Goal: Task Accomplishment & Management: Use online tool/utility

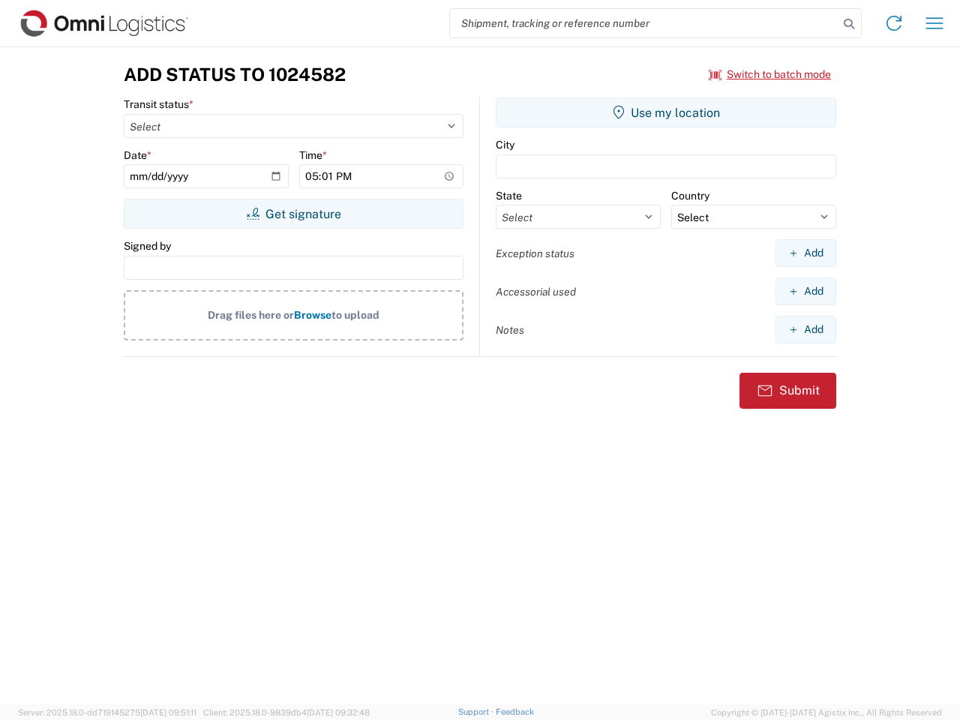
click at [644, 23] on input "search" at bounding box center [644, 23] width 388 height 28
click at [849, 24] on icon at bounding box center [848, 23] width 21 height 21
click at [894, 23] on icon at bounding box center [894, 23] width 24 height 24
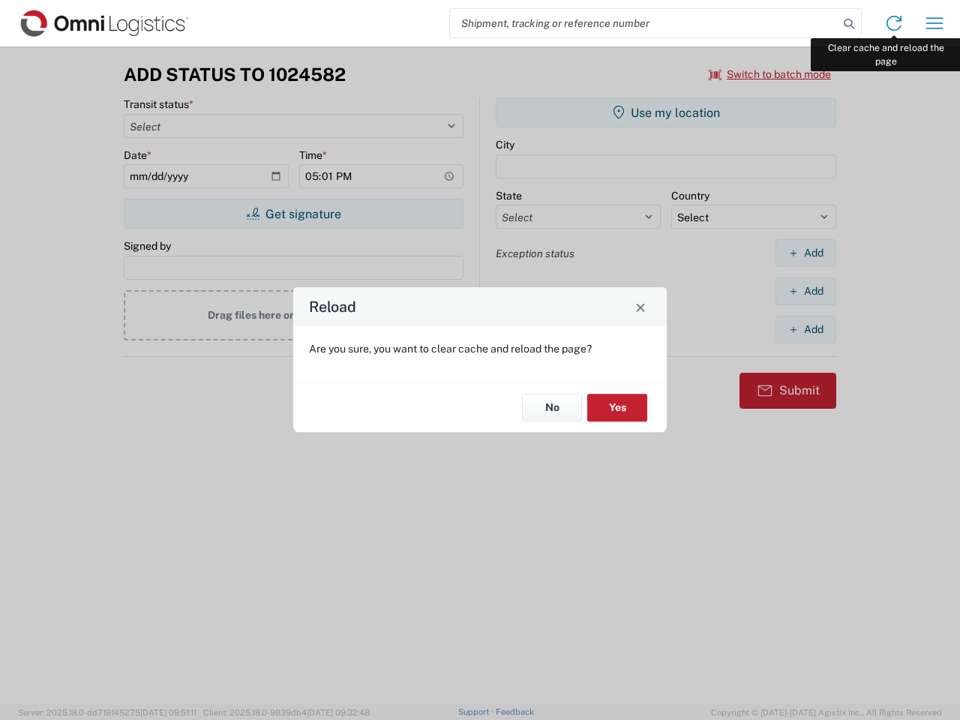
click at [934, 23] on div "Reload Are you sure, you want to clear cache and reload the page? No Yes" at bounding box center [480, 360] width 960 height 720
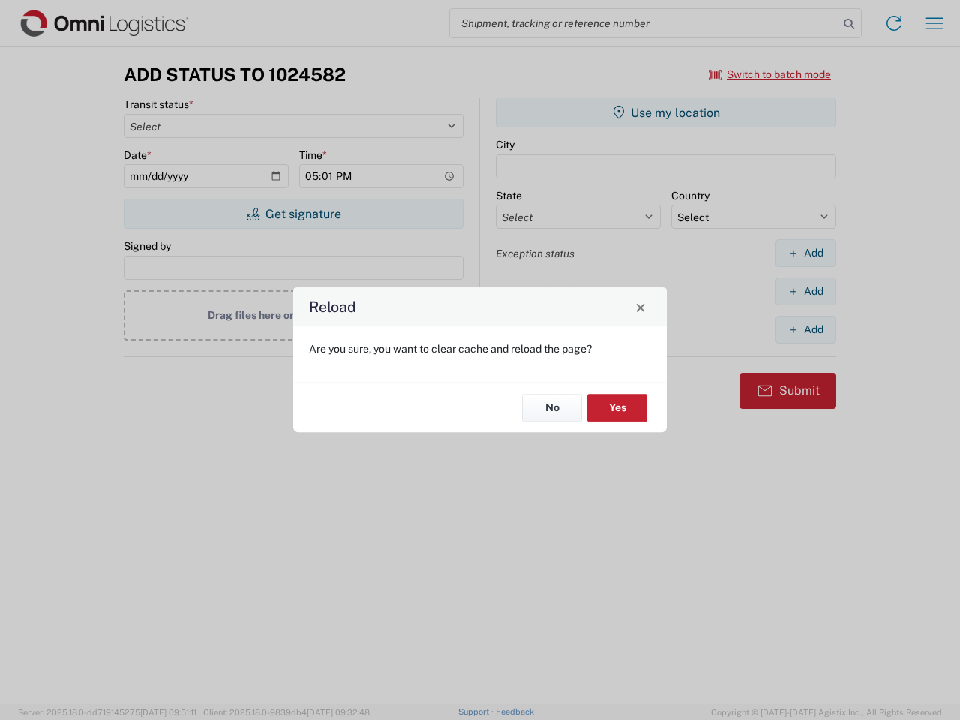
click at [770, 74] on div "Reload Are you sure, you want to clear cache and reload the page? No Yes" at bounding box center [480, 360] width 960 height 720
click at [293, 214] on div "Reload Are you sure, you want to clear cache and reload the page? No Yes" at bounding box center [480, 360] width 960 height 720
click at [666, 112] on div "Reload Are you sure, you want to clear cache and reload the page? No Yes" at bounding box center [480, 360] width 960 height 720
click at [805, 253] on div "Reload Are you sure, you want to clear cache and reload the page? No Yes" at bounding box center [480, 360] width 960 height 720
click at [805, 291] on div "Reload Are you sure, you want to clear cache and reload the page? No Yes" at bounding box center [480, 360] width 960 height 720
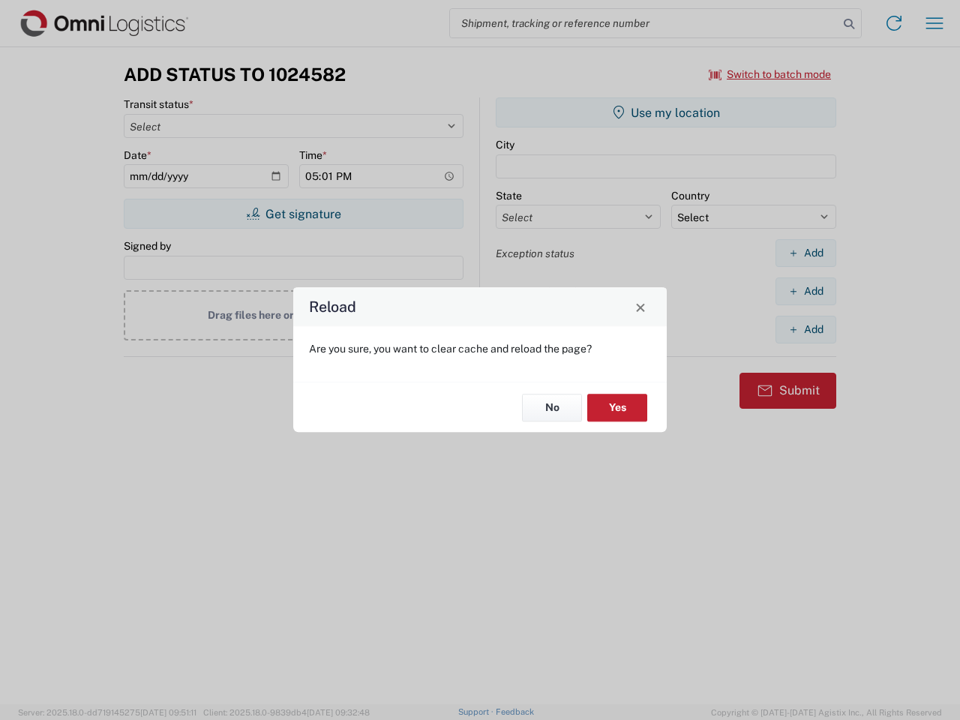
click at [805, 329] on div "Reload Are you sure, you want to clear cache and reload the page? No Yes" at bounding box center [480, 360] width 960 height 720
